Goal: Task Accomplishment & Management: Manage account settings

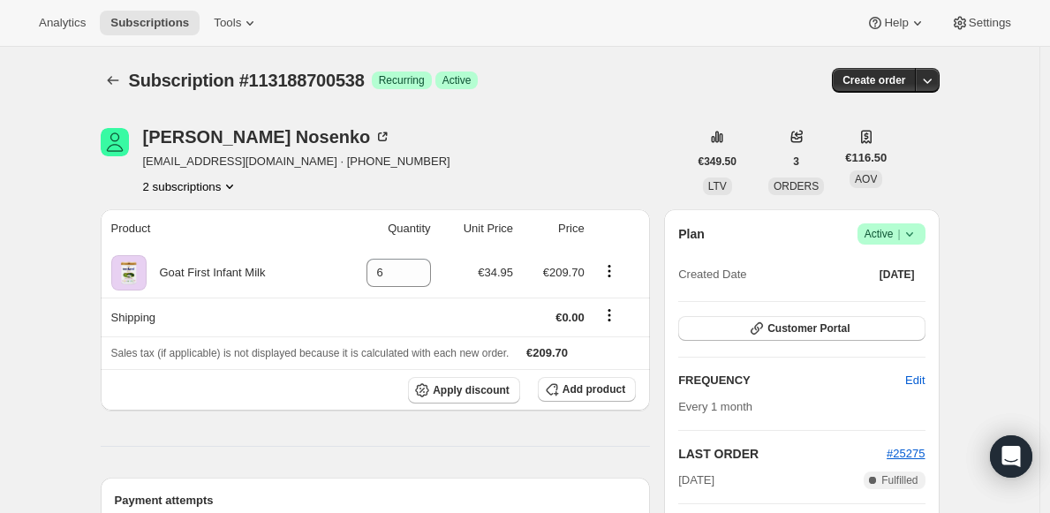
click at [201, 189] on button "2 subscriptions" at bounding box center [191, 187] width 96 height 18
click at [207, 217] on span "112770089338" at bounding box center [168, 219] width 77 height 13
click at [876, 234] on span "Active |" at bounding box center [892, 234] width 54 height 18
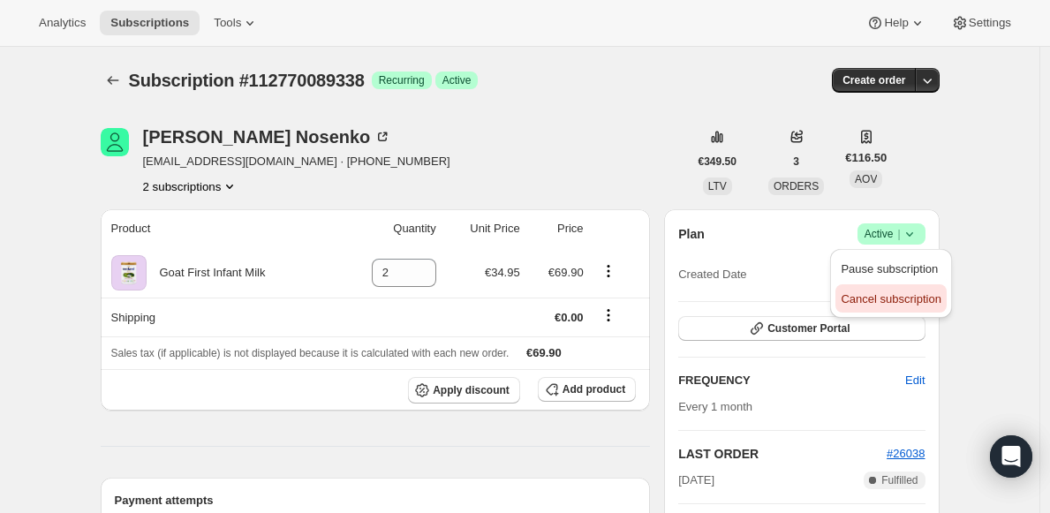
click at [878, 301] on span "Cancel subscription" at bounding box center [891, 298] width 100 height 13
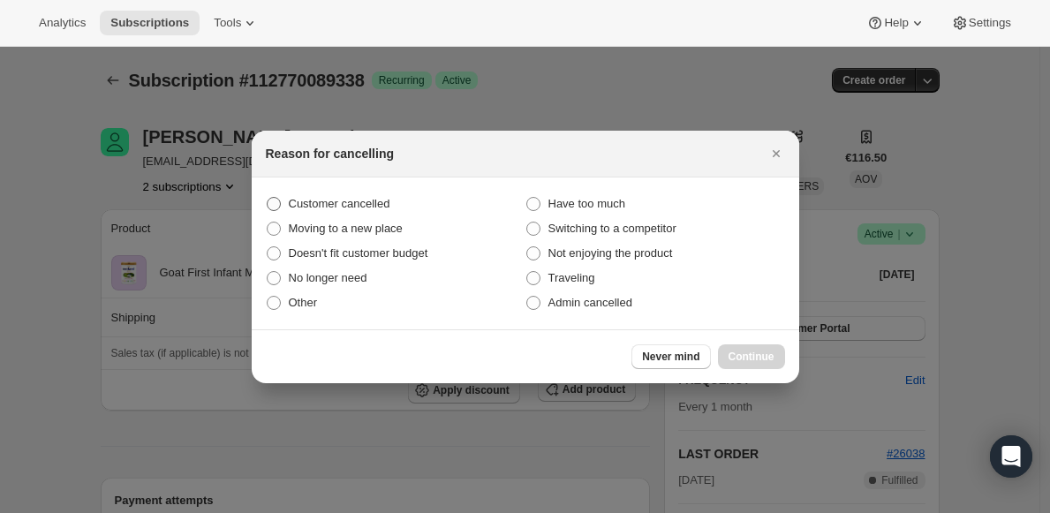
click at [378, 208] on span "Customer cancelled" at bounding box center [340, 203] width 102 height 13
click at [268, 198] on input "Customer cancelled" at bounding box center [267, 197] width 1 height 1
radio input "true"
click at [738, 347] on button "Continue" at bounding box center [751, 357] width 67 height 25
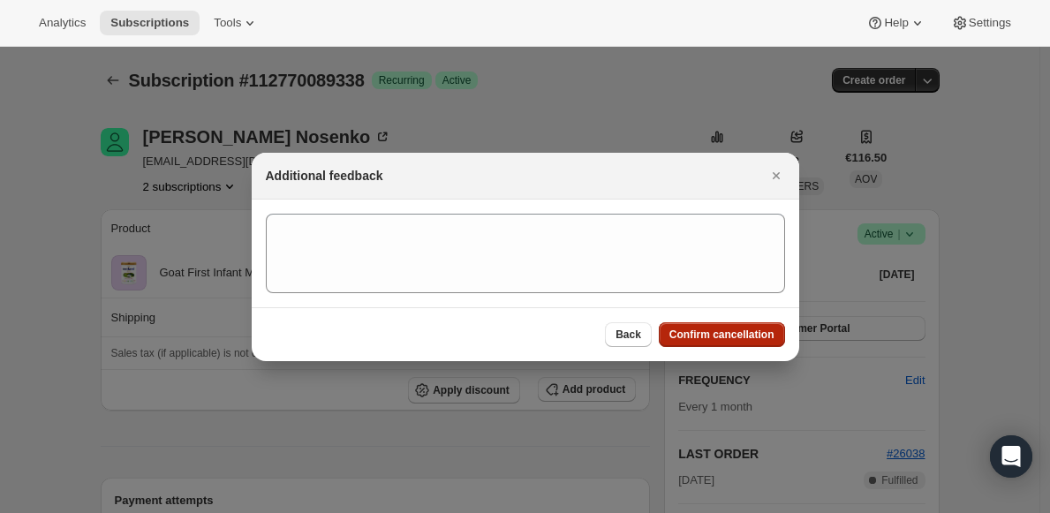
click at [734, 329] on span "Confirm cancellation" at bounding box center [722, 335] width 105 height 14
